Goal: Information Seeking & Learning: Compare options

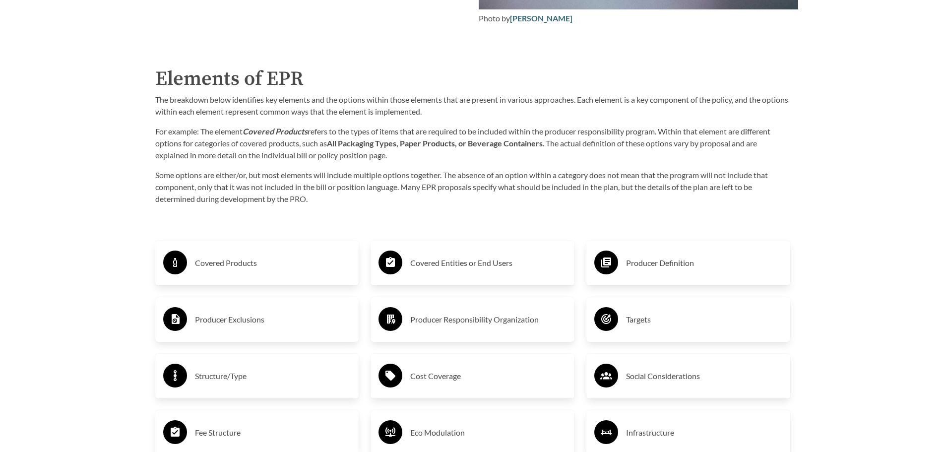
scroll to position [1686, 0]
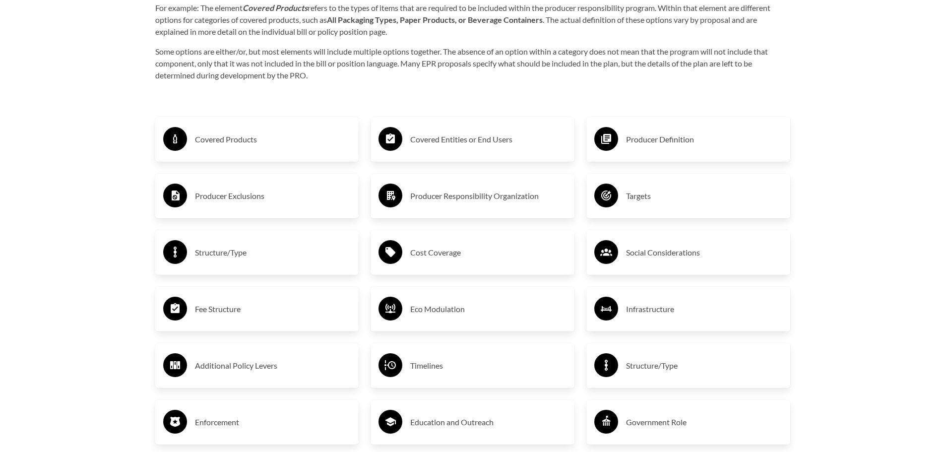
click at [223, 197] on h3 "Producer Exclusions" at bounding box center [273, 196] width 156 height 16
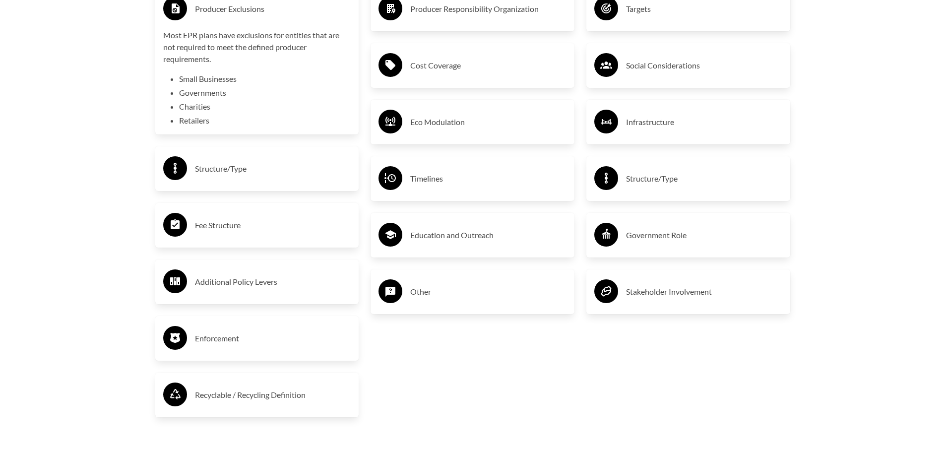
scroll to position [1884, 0]
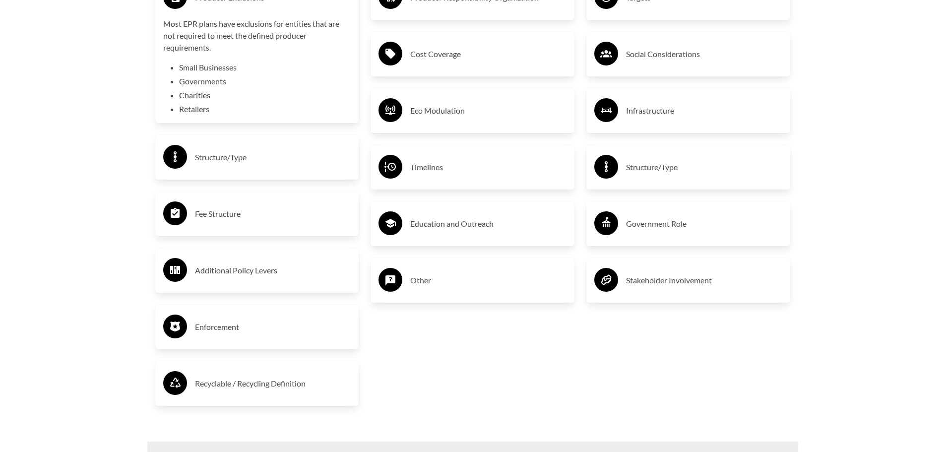
click at [223, 216] on h3 "Fee Structure" at bounding box center [273, 214] width 156 height 16
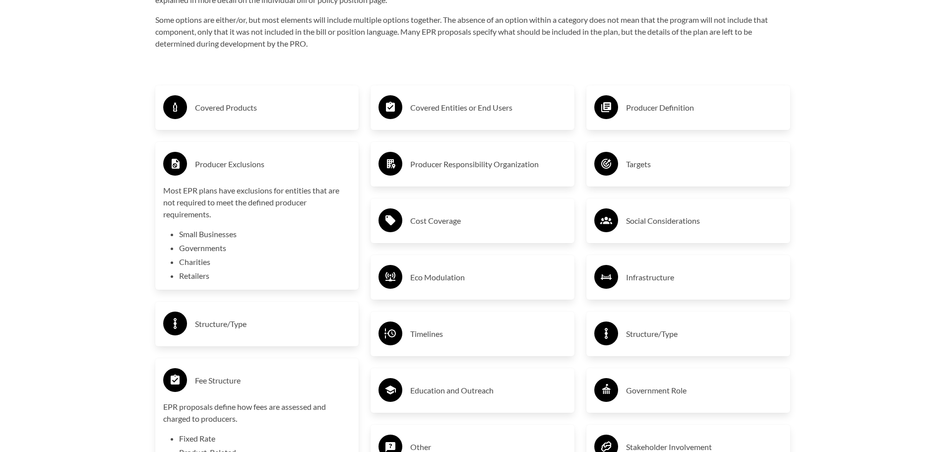
scroll to position [1686, 0]
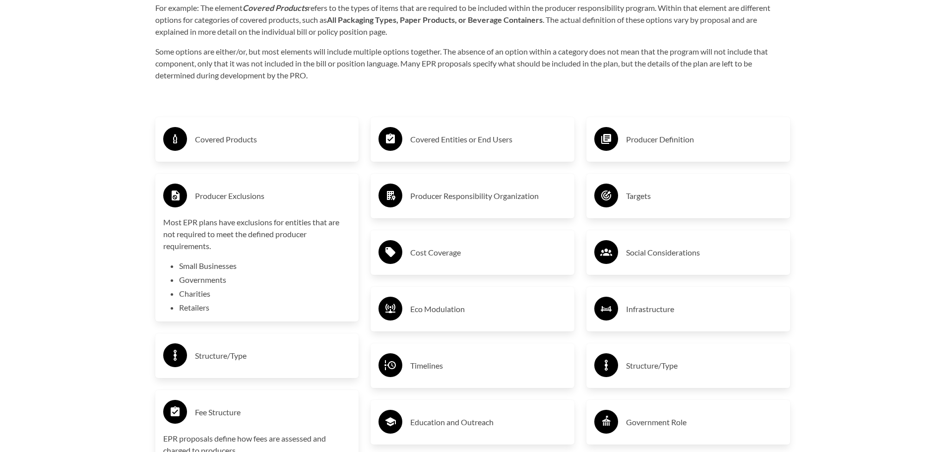
click at [655, 364] on h3 "Structure/Type" at bounding box center [704, 366] width 156 height 16
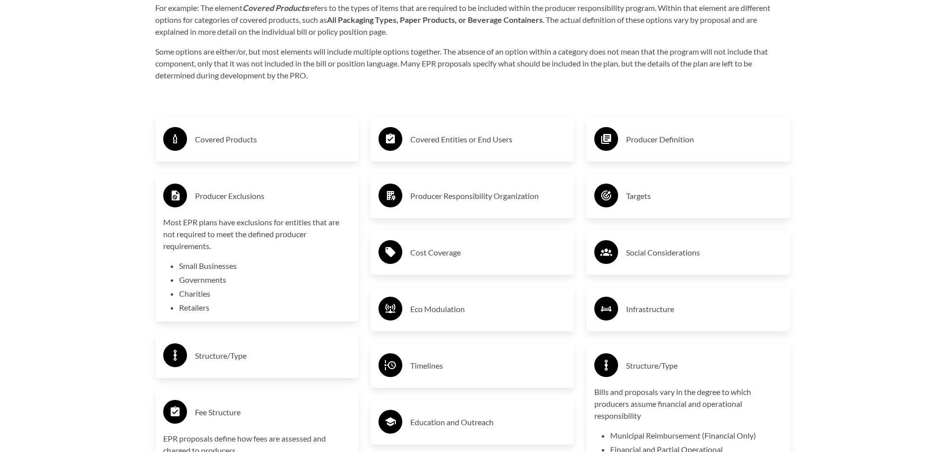
click at [219, 145] on h3 "Covered Products" at bounding box center [273, 139] width 156 height 16
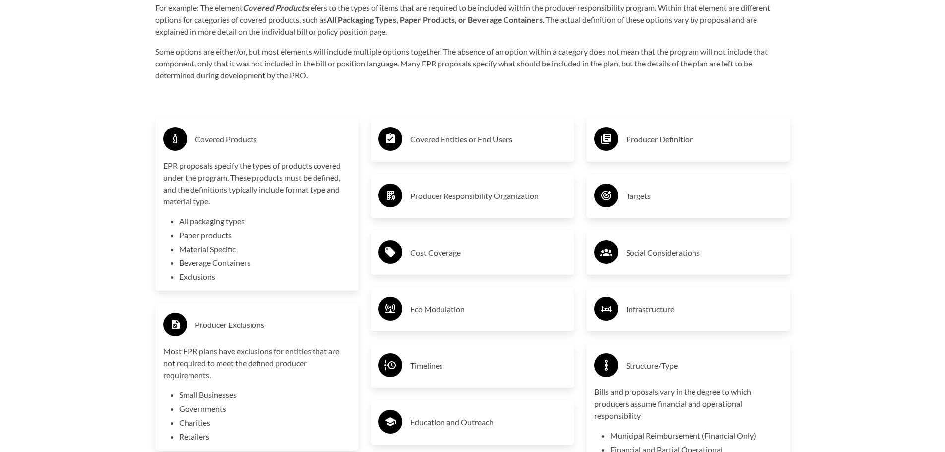
click at [487, 192] on h3 "Producer Responsibility Organization" at bounding box center [488, 196] width 156 height 16
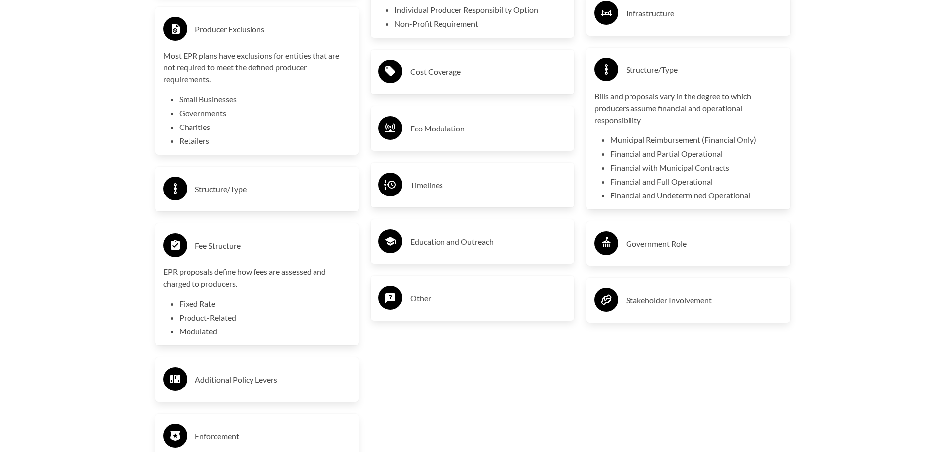
scroll to position [1984, 0]
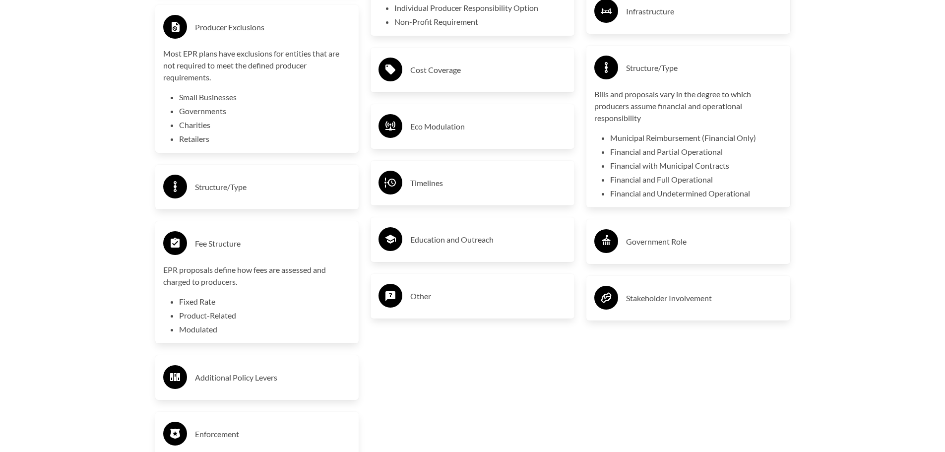
click at [423, 188] on h3 "Timelines" at bounding box center [488, 183] width 156 height 16
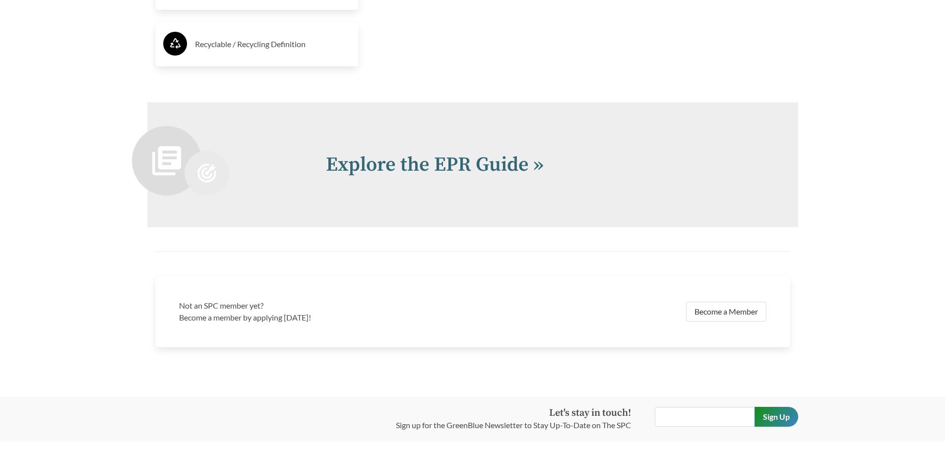
scroll to position [2498, 0]
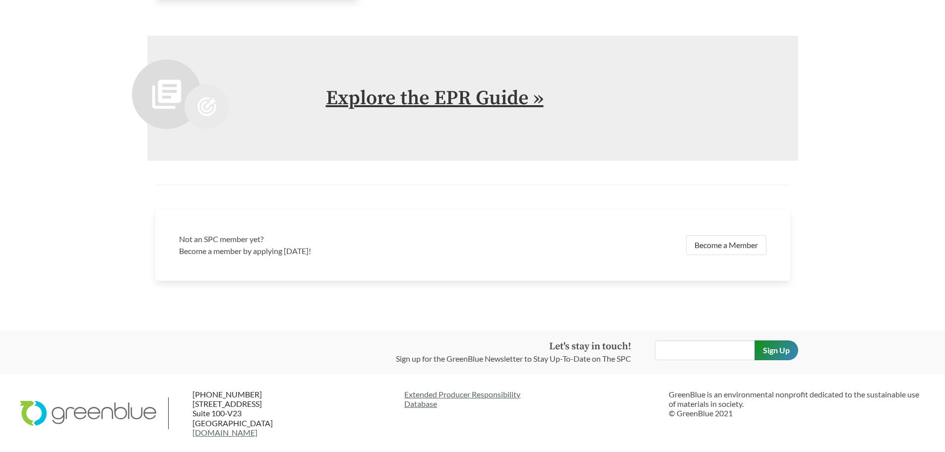
click at [447, 101] on link "Explore the EPR Guide »" at bounding box center [435, 98] width 218 height 25
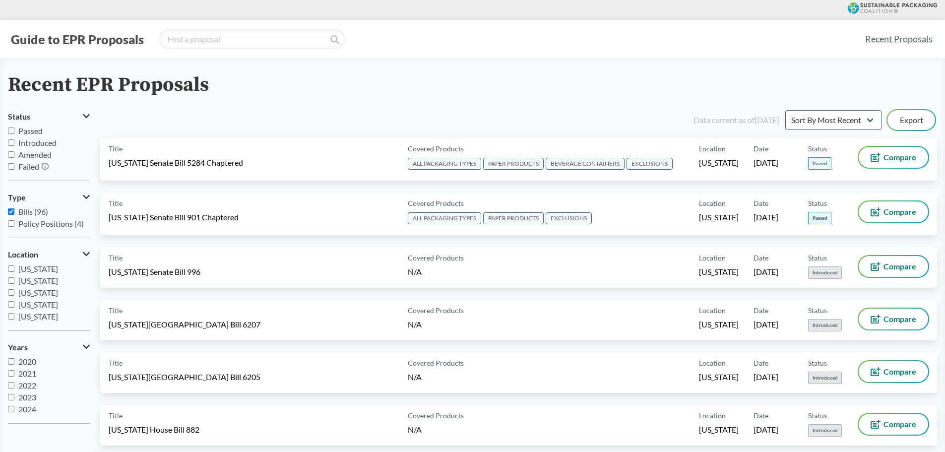
click at [9, 131] on input "Passed" at bounding box center [11, 130] width 6 height 6
checkbox input "true"
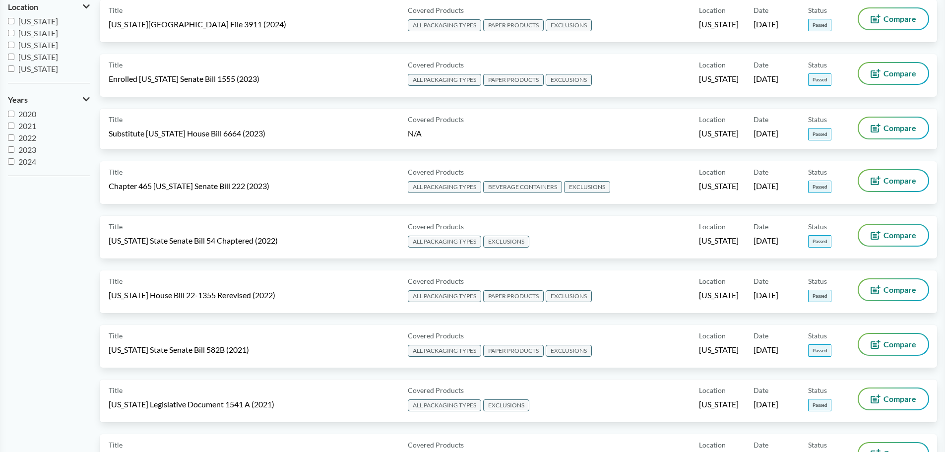
scroll to position [248, 0]
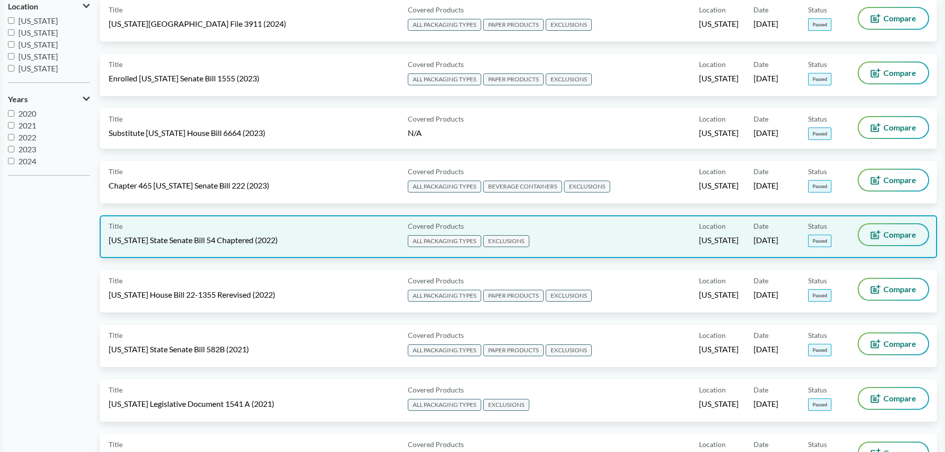
click at [882, 242] on button "Compare" at bounding box center [892, 234] width 69 height 21
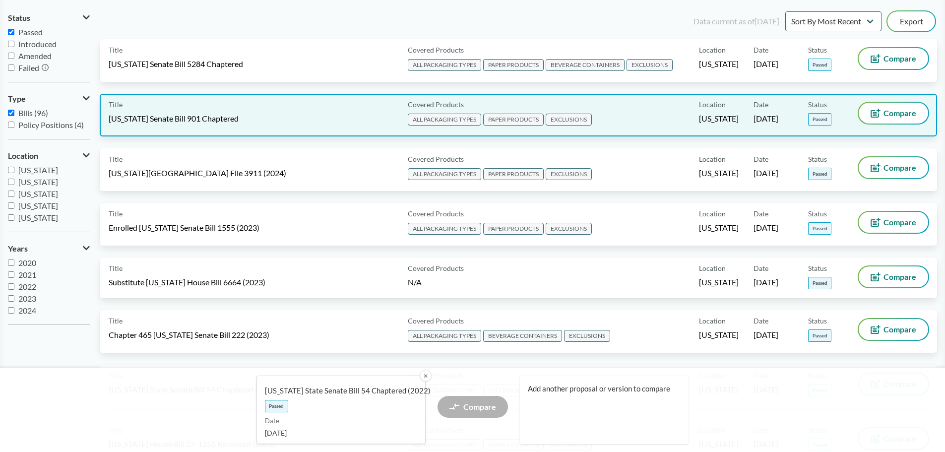
scroll to position [99, 0]
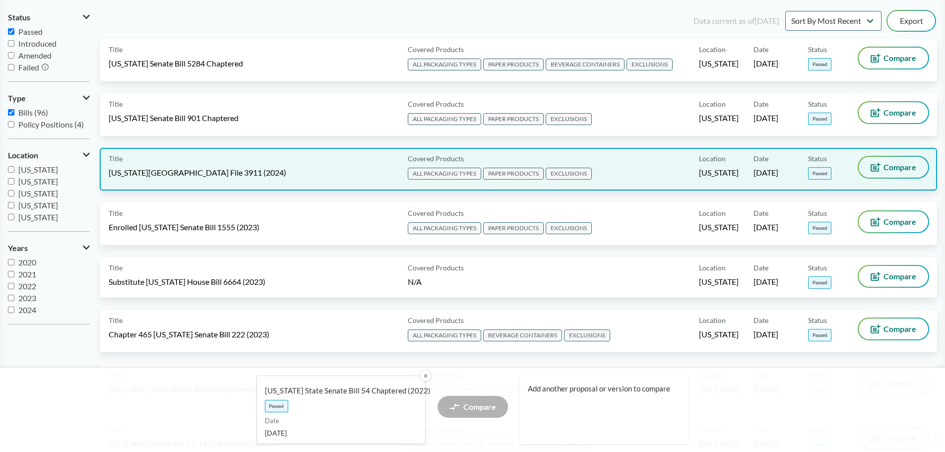
click at [895, 166] on span "Compare" at bounding box center [899, 167] width 33 height 8
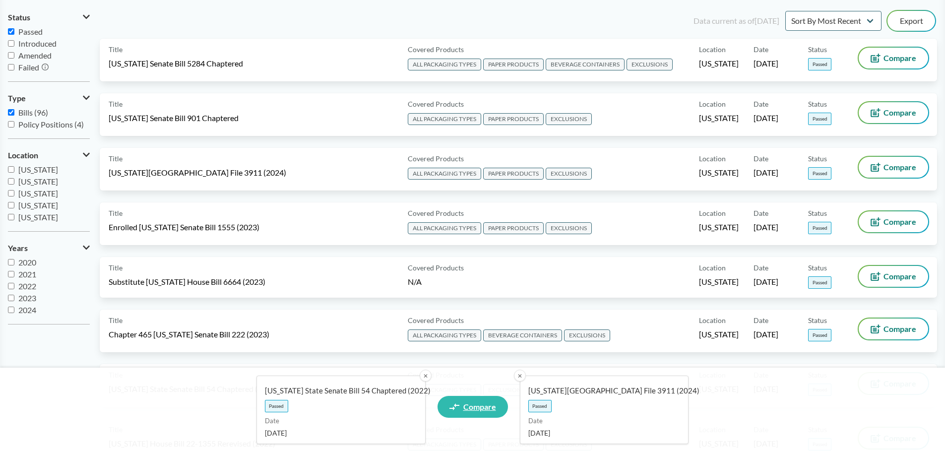
click at [493, 406] on span "Compare" at bounding box center [479, 407] width 33 height 8
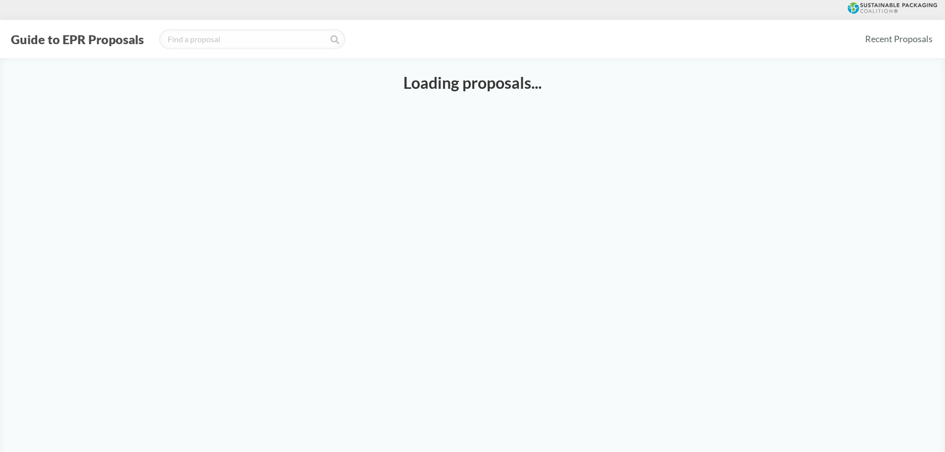
select select "SB54CH"
select select "HF3911"
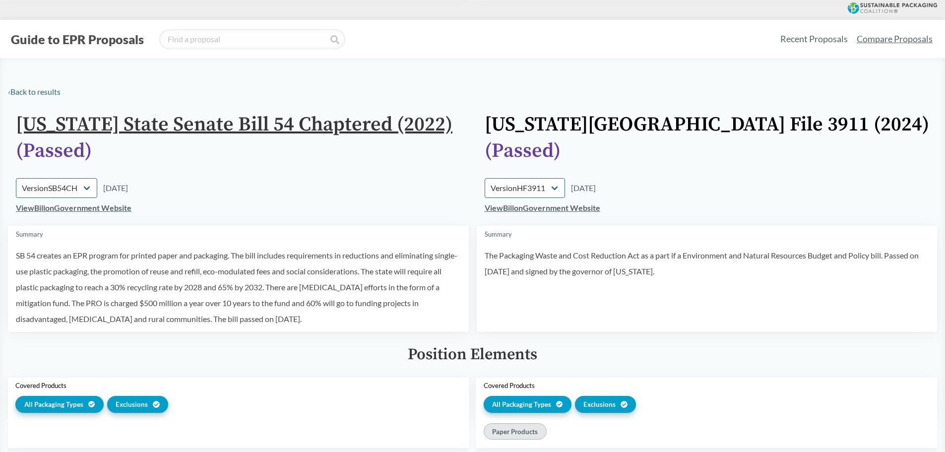
click at [159, 128] on link "[US_STATE] State Senate Bill 54 Chaptered (2022)" at bounding box center [234, 124] width 436 height 25
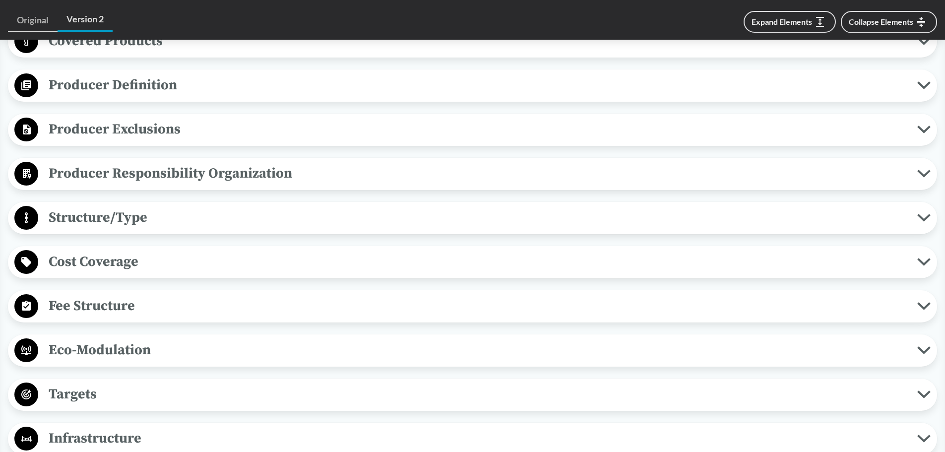
scroll to position [446, 0]
click at [101, 128] on span "Producer Exclusions" at bounding box center [477, 128] width 879 height 22
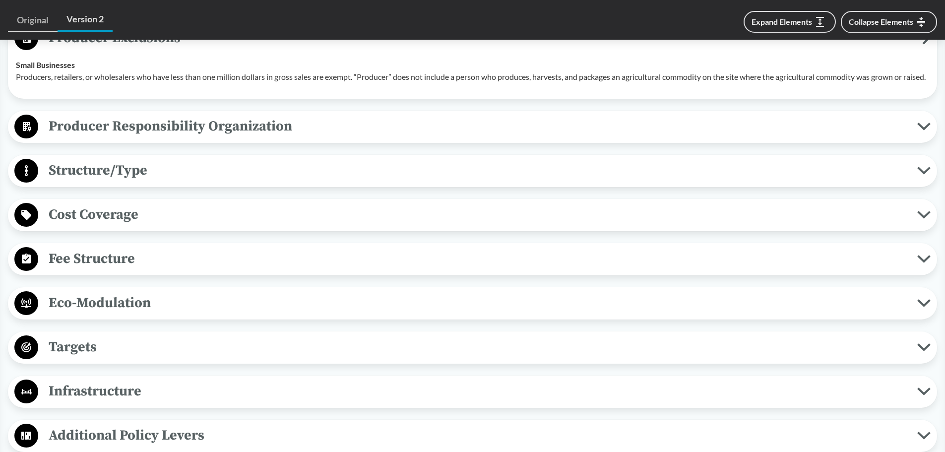
scroll to position [546, 0]
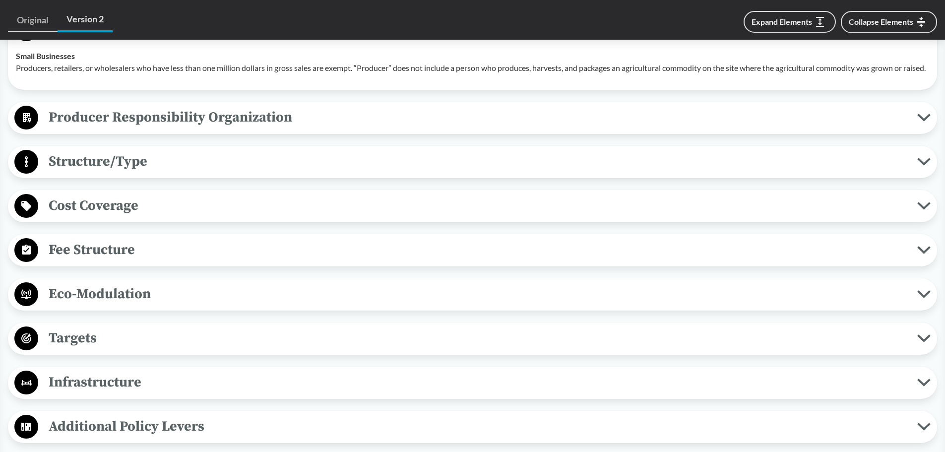
click at [112, 217] on span "Cost Coverage" at bounding box center [477, 205] width 879 height 22
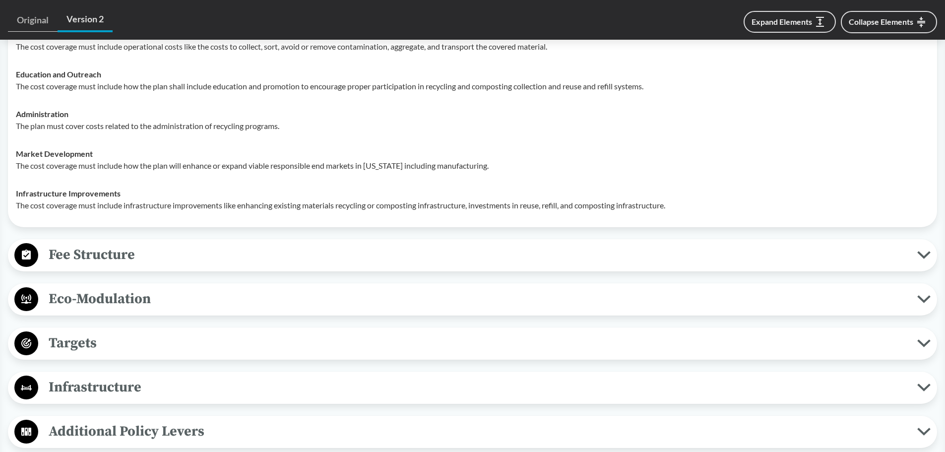
scroll to position [744, 0]
click at [107, 265] on span "Fee Structure" at bounding box center [477, 254] width 879 height 22
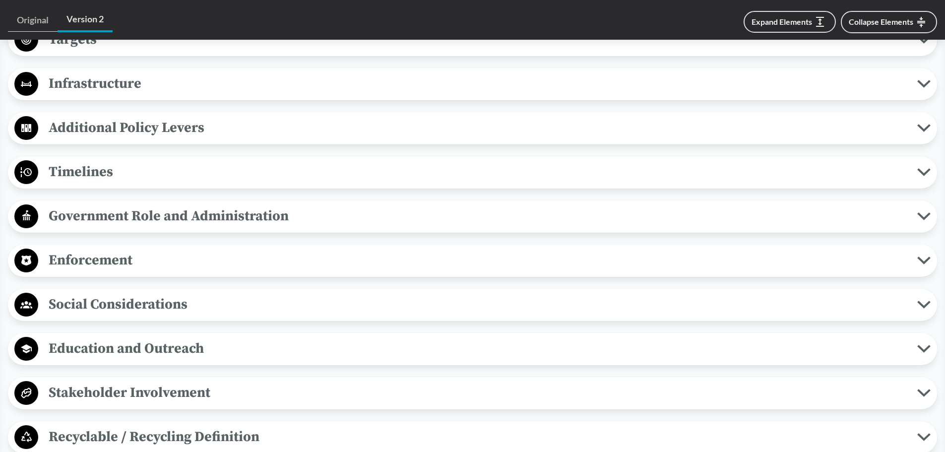
scroll to position [1091, 0]
